Goal: Check status: Check status

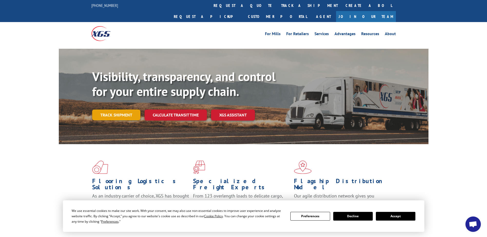
click at [128, 110] on link "Track shipment" at bounding box center [116, 115] width 48 height 11
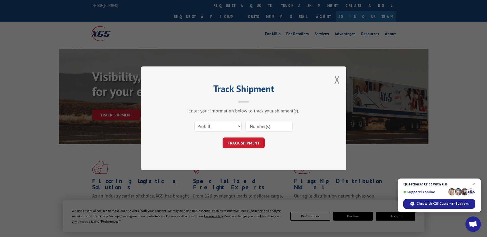
click at [255, 126] on input at bounding box center [268, 126] width 47 height 11
paste input "17105171"
type input "17105171"
click button "TRACK SHIPMENT" at bounding box center [244, 143] width 42 height 11
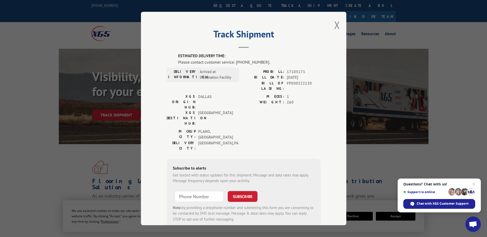
drag, startPoint x: 255, startPoint y: 126, endPoint x: 233, endPoint y: 119, distance: 23.9
click at [233, 140] on div "DELIVERY CITY: [GEOGRAPHIC_DATA] , [GEOGRAPHIC_DATA]" at bounding box center [201, 145] width 69 height 11
drag, startPoint x: 252, startPoint y: 110, endPoint x: 234, endPoint y: 107, distance: 17.9
click at [234, 107] on div "XGS ORIGIN HUB: DALLAS XGS DESTINATION HUB: [GEOGRAPHIC_DATA] PIECES: 1 WEIGHT:…" at bounding box center [244, 111] width 154 height 35
drag, startPoint x: 232, startPoint y: 100, endPoint x: 225, endPoint y: 100, distance: 6.9
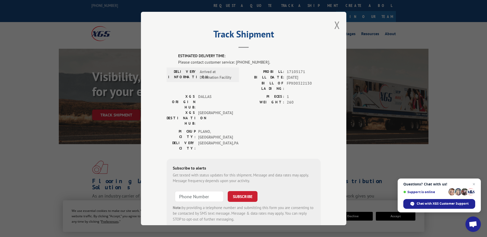
click at [225, 110] on span "[GEOGRAPHIC_DATA]" at bounding box center [215, 118] width 35 height 16
click at [335, 24] on button "Close modal" at bounding box center [337, 25] width 6 height 14
